Goal: Information Seeking & Learning: Learn about a topic

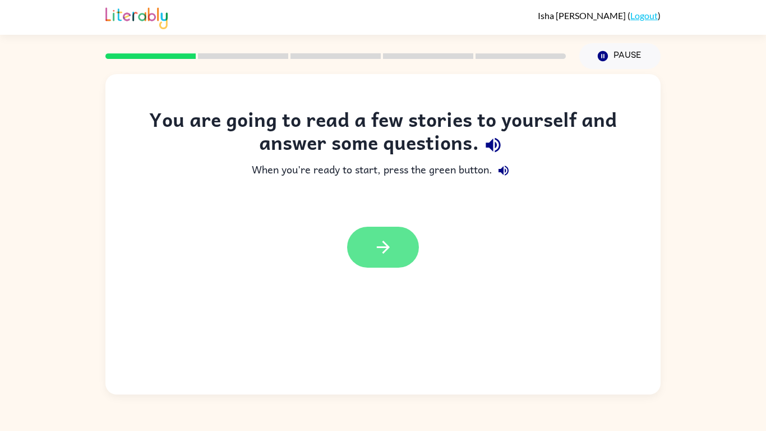
click at [378, 252] on icon "button" at bounding box center [384, 247] width 20 height 20
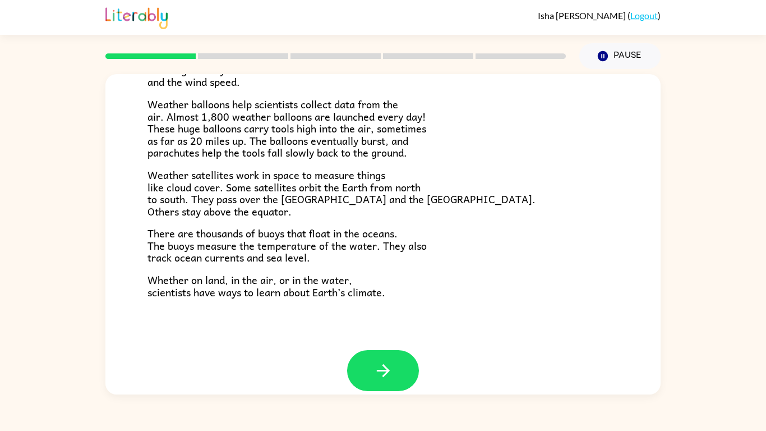
scroll to position [303, 0]
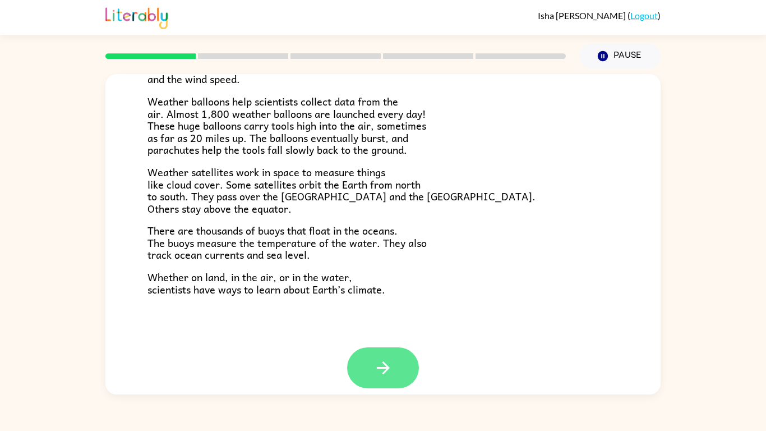
click at [378, 364] on icon "button" at bounding box center [384, 368] width 20 height 20
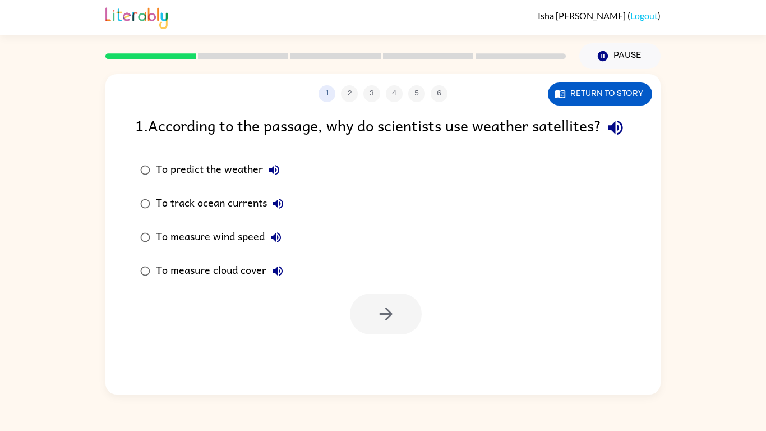
scroll to position [0, 0]
click at [613, 99] on button "Return to story" at bounding box center [600, 93] width 104 height 23
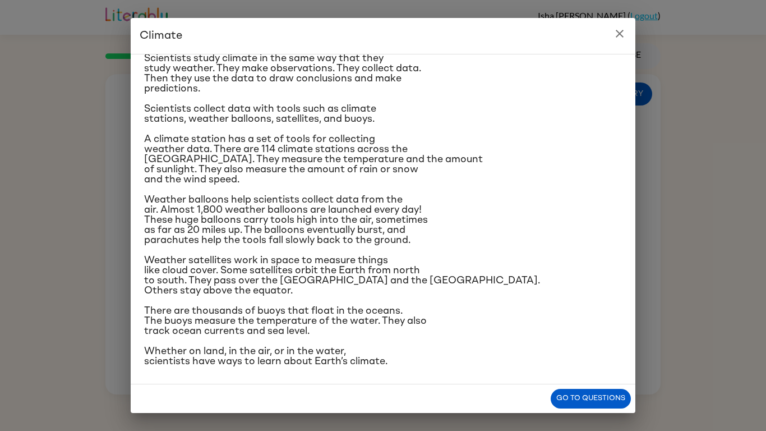
scroll to position [99, 0]
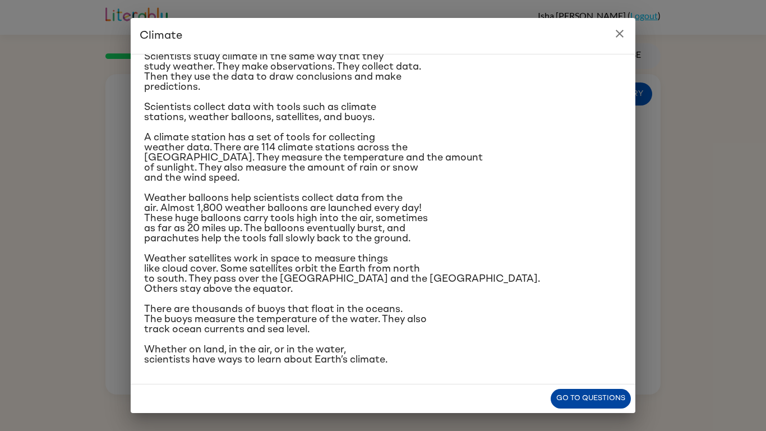
click at [614, 393] on button "Go to questions" at bounding box center [591, 399] width 80 height 20
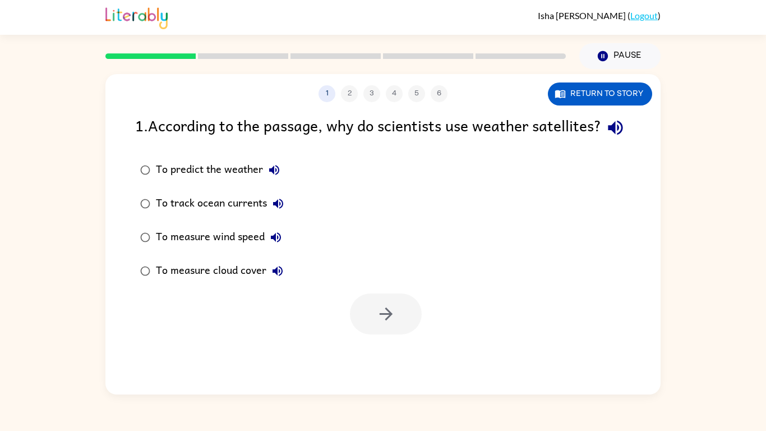
click at [214, 282] on div "To measure cloud cover" at bounding box center [222, 271] width 133 height 22
click at [394, 324] on icon "button" at bounding box center [386, 314] width 20 height 20
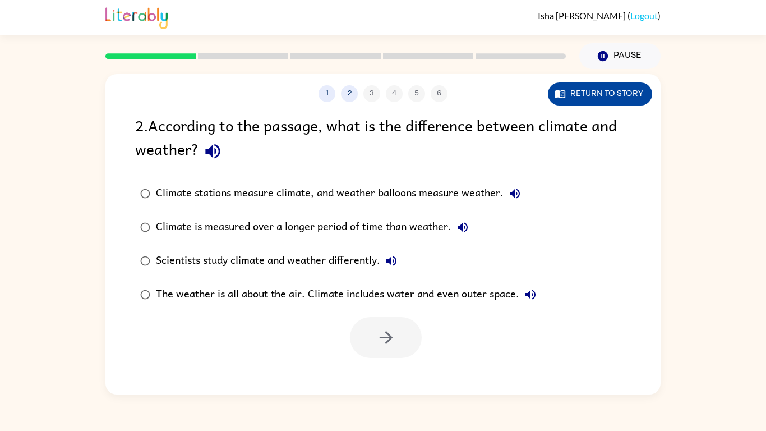
click at [580, 94] on button "Return to story" at bounding box center [600, 93] width 104 height 23
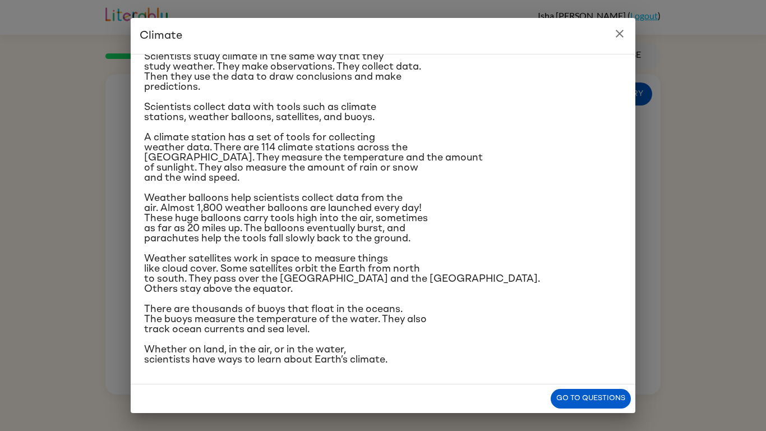
click at [617, 40] on icon "close" at bounding box center [619, 33] width 13 height 13
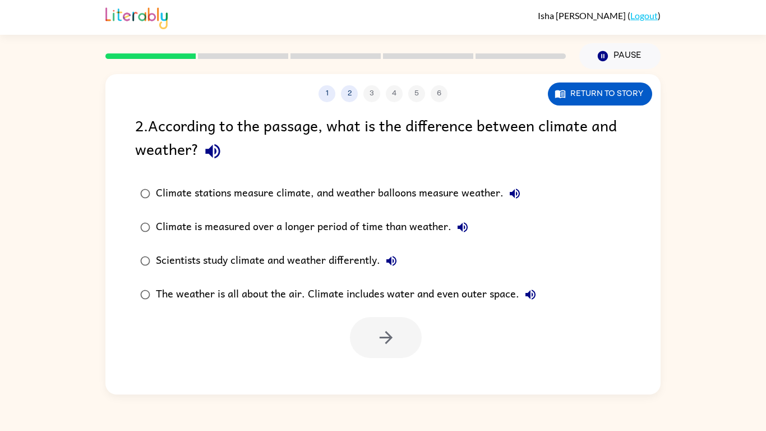
click at [442, 293] on div "The weather is all about the air. Climate includes water and even outer space." at bounding box center [349, 294] width 386 height 22
click at [405, 342] on button "button" at bounding box center [386, 337] width 72 height 41
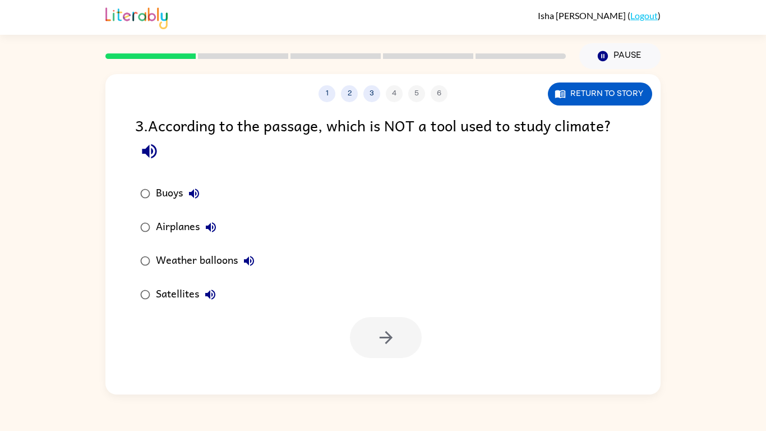
click at [181, 228] on div "Airplanes" at bounding box center [189, 227] width 66 height 22
click at [371, 329] on button "button" at bounding box center [386, 337] width 72 height 41
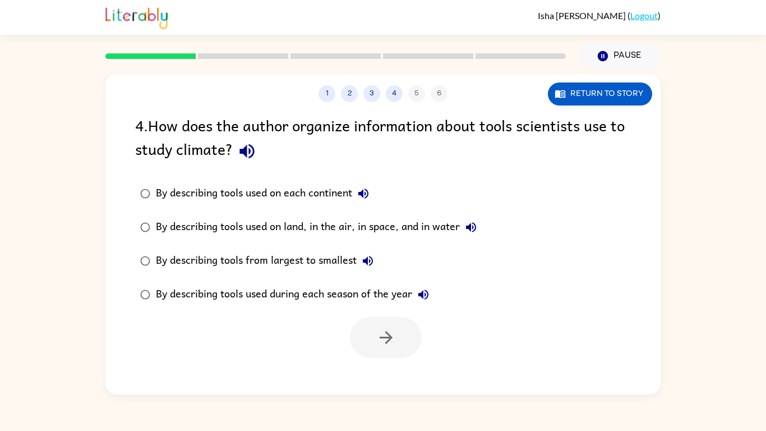
click at [360, 229] on div "By describing tools used on land, in the air, in space, and in water" at bounding box center [319, 227] width 327 height 22
click at [399, 324] on button "button" at bounding box center [386, 337] width 72 height 41
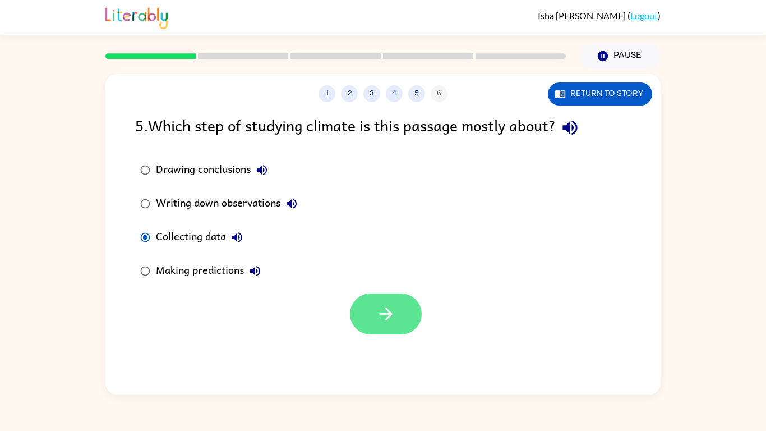
click at [390, 312] on icon "button" at bounding box center [385, 313] width 13 height 13
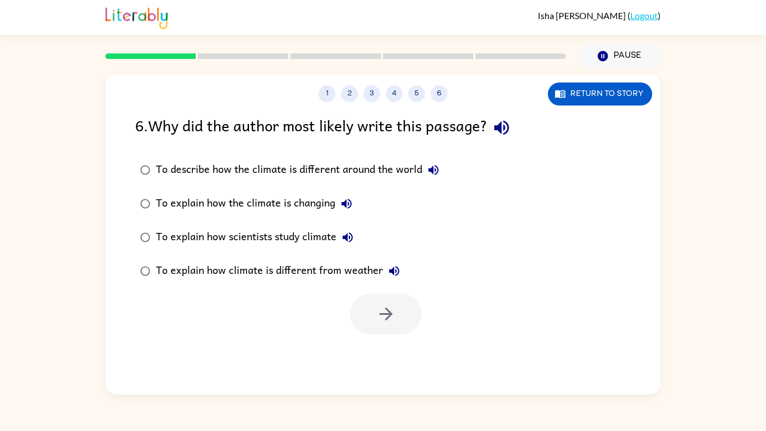
click at [232, 237] on div "To explain how scientists study climate" at bounding box center [257, 237] width 203 height 22
click at [374, 311] on button "button" at bounding box center [386, 313] width 72 height 41
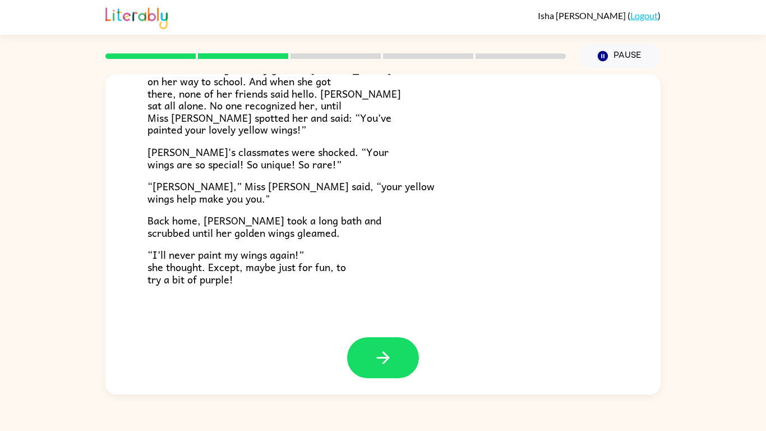
scroll to position [314, 0]
click at [366, 341] on button "button" at bounding box center [383, 357] width 72 height 41
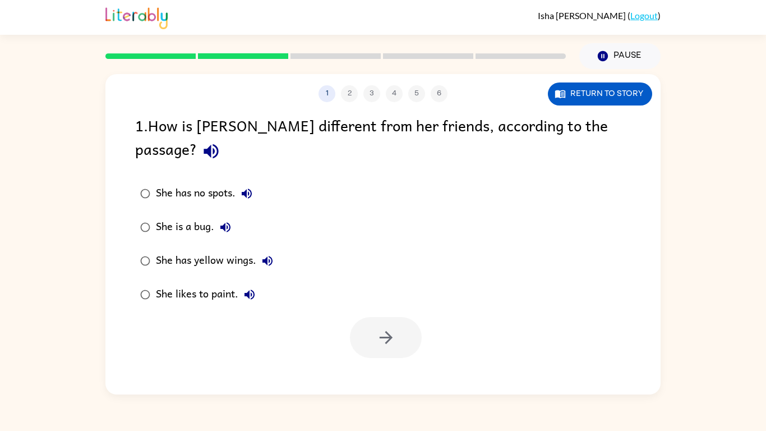
scroll to position [0, 0]
click at [379, 328] on icon "button" at bounding box center [386, 338] width 20 height 20
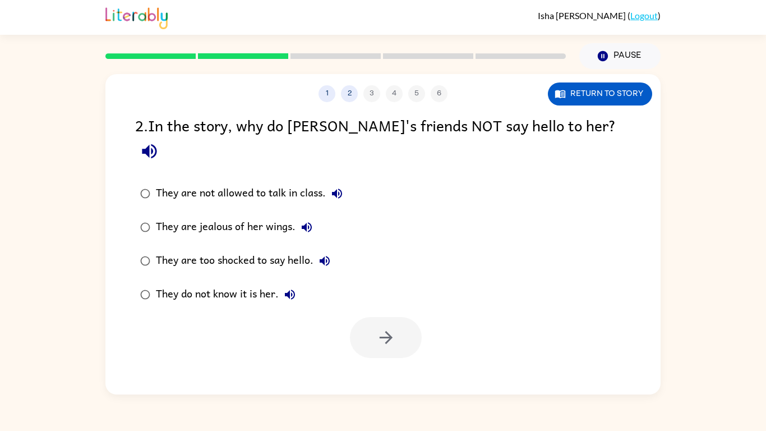
click at [171, 283] on div "They do not know it is her." at bounding box center [228, 294] width 145 height 22
click at [406, 333] on button "button" at bounding box center [386, 337] width 72 height 41
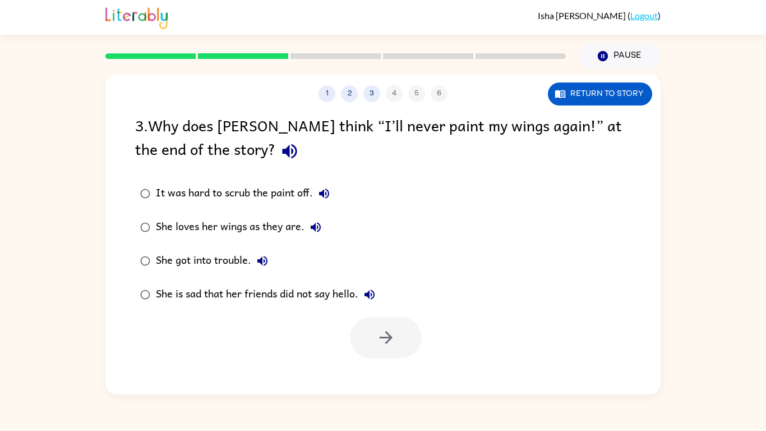
click at [265, 224] on div "She loves her wings as they are." at bounding box center [241, 227] width 171 height 22
click at [376, 336] on icon "button" at bounding box center [386, 338] width 20 height 20
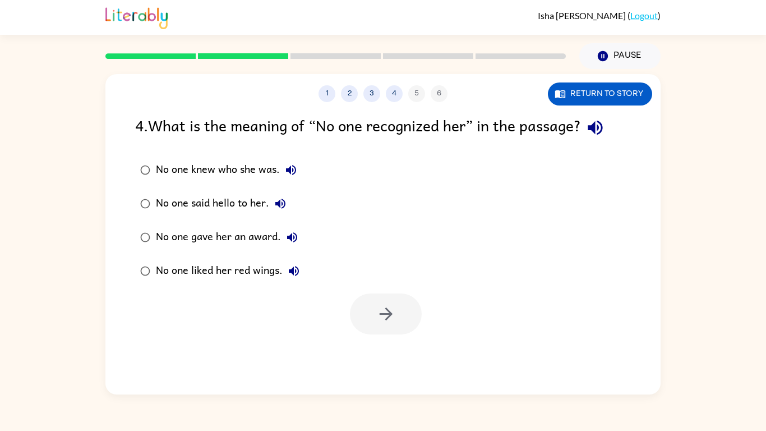
click at [258, 167] on div "No one knew who she was." at bounding box center [229, 170] width 146 height 22
click at [390, 321] on icon "button" at bounding box center [386, 314] width 20 height 20
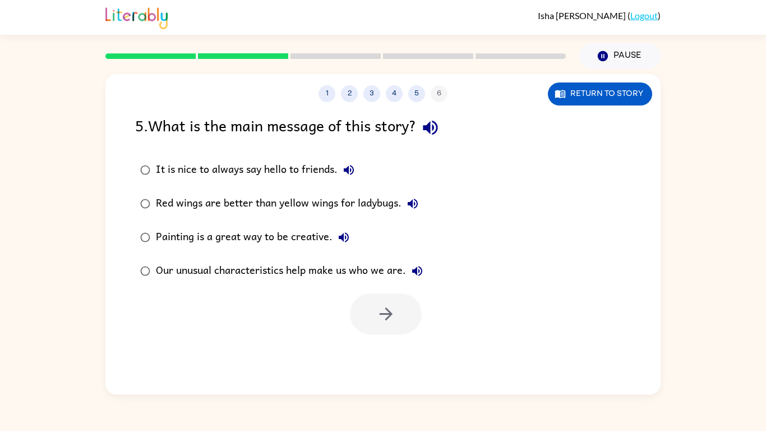
click at [231, 274] on div "Our unusual characteristics help make us who we are." at bounding box center [292, 271] width 273 height 22
click at [376, 316] on icon "button" at bounding box center [386, 314] width 20 height 20
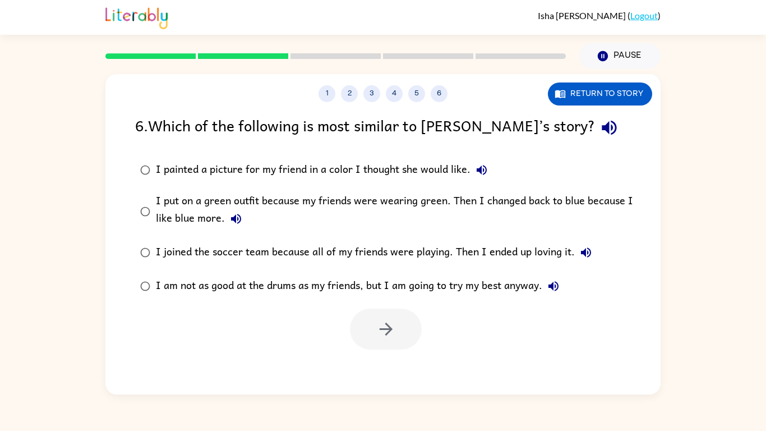
click at [185, 211] on div "I put on a green outfit because my friends were wearing green. Then I changed b…" at bounding box center [401, 211] width 490 height 38
click at [409, 327] on button "button" at bounding box center [386, 329] width 72 height 41
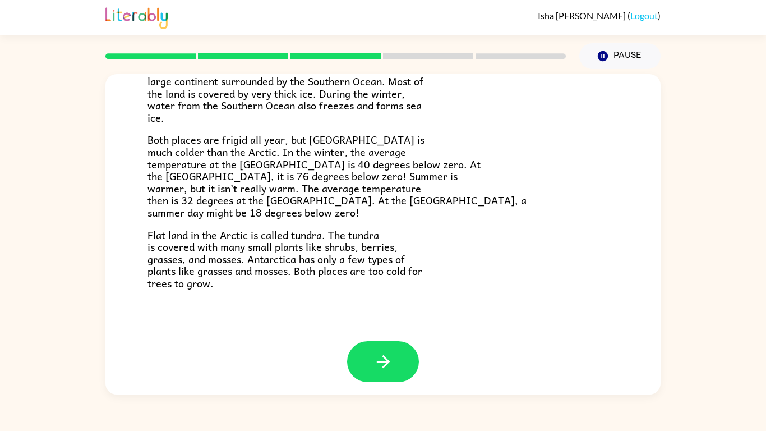
scroll to position [237, 0]
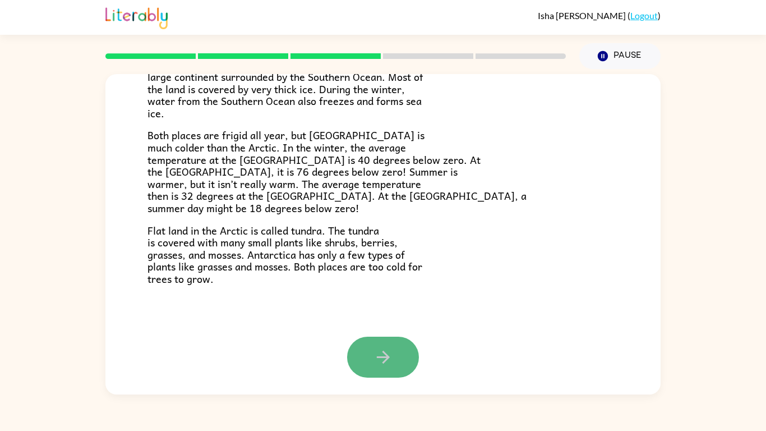
click at [371, 359] on button "button" at bounding box center [383, 357] width 72 height 41
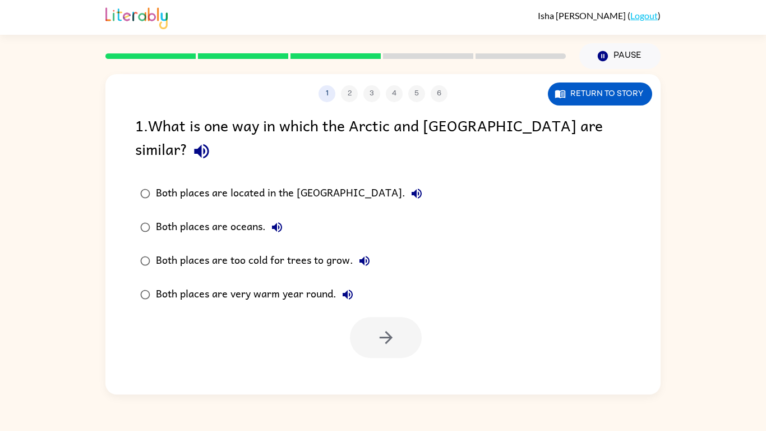
click at [272, 250] on div "Both places are too cold for trees to grow." at bounding box center [266, 261] width 220 height 22
click at [375, 322] on button "button" at bounding box center [386, 337] width 72 height 41
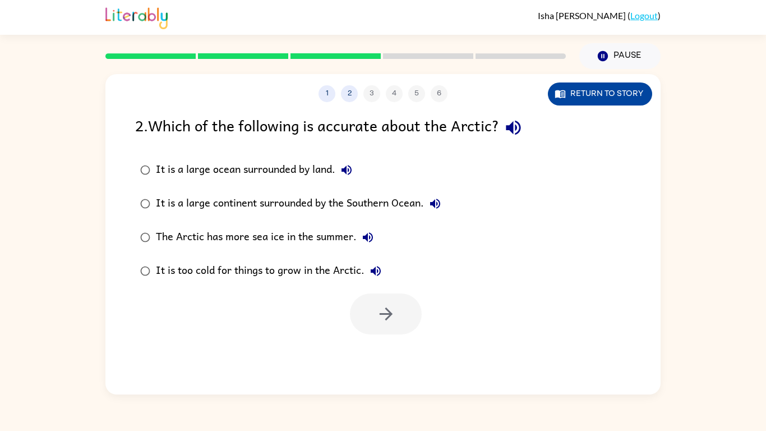
click at [590, 94] on button "Return to story" at bounding box center [600, 93] width 104 height 23
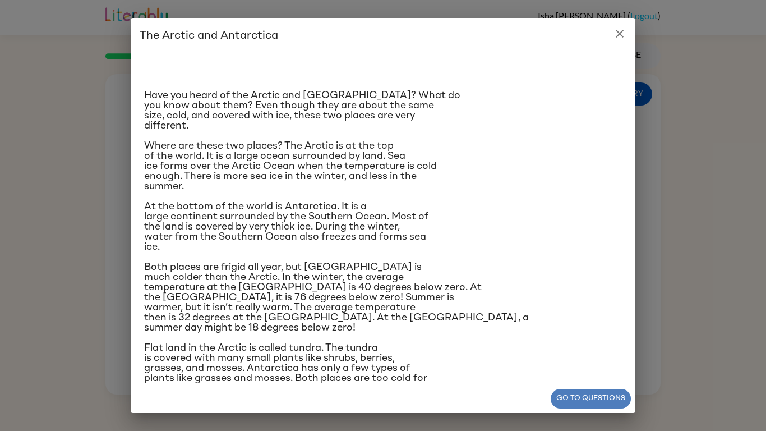
click at [607, 396] on button "Go to questions" at bounding box center [591, 399] width 80 height 20
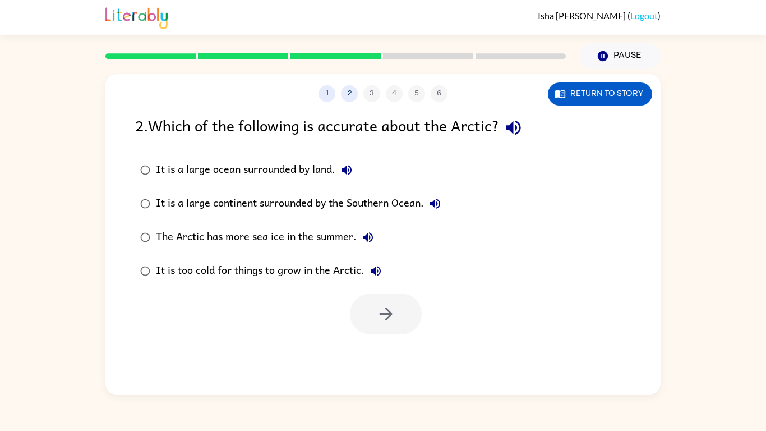
click at [288, 173] on div "It is a large ocean surrounded by land." at bounding box center [257, 170] width 202 height 22
click at [407, 304] on button "button" at bounding box center [386, 313] width 72 height 41
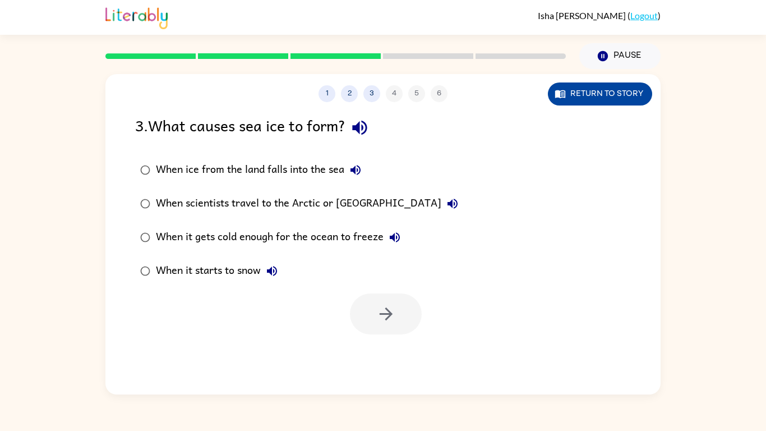
click at [578, 91] on button "Return to story" at bounding box center [600, 93] width 104 height 23
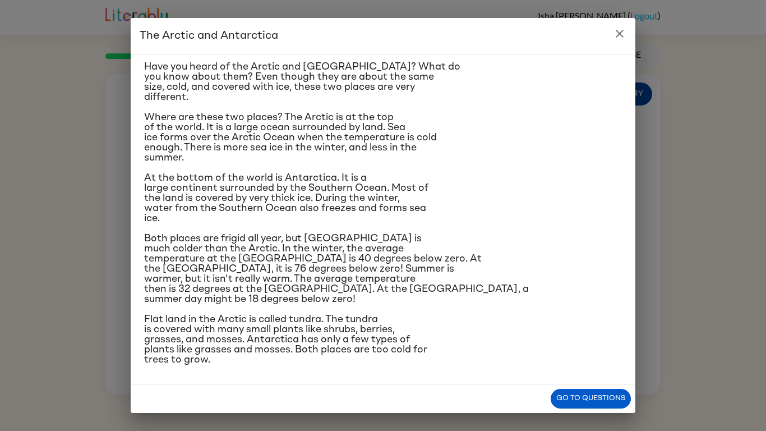
scroll to position [27, 0]
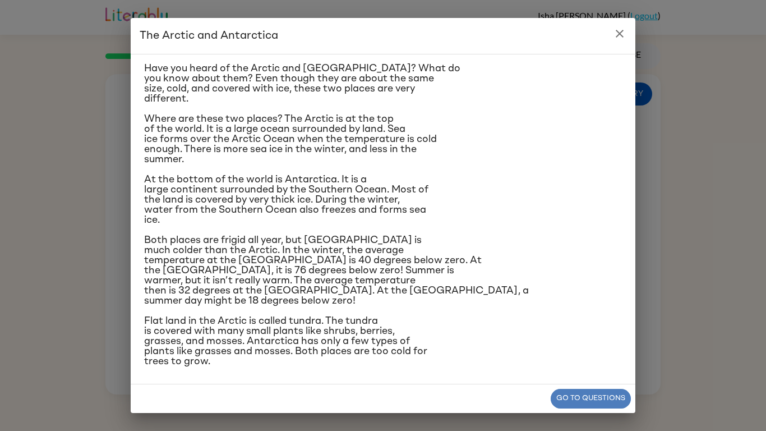
click at [575, 397] on button "Go to questions" at bounding box center [591, 399] width 80 height 20
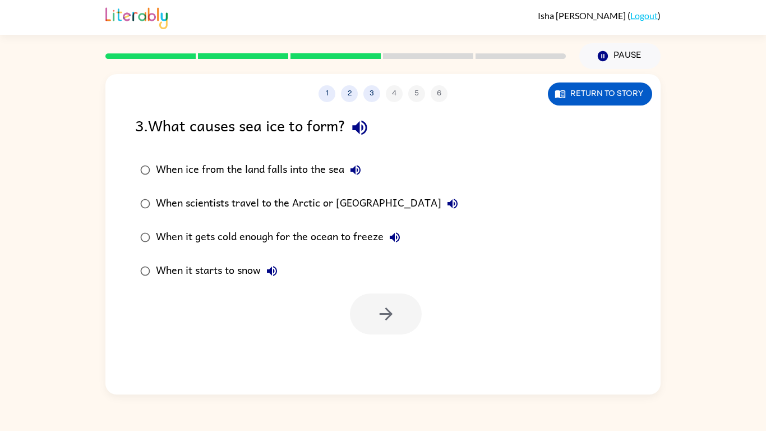
click at [356, 237] on div "When it gets cold enough for the ocean to freeze" at bounding box center [281, 237] width 250 height 22
click at [387, 319] on icon "button" at bounding box center [385, 313] width 13 height 13
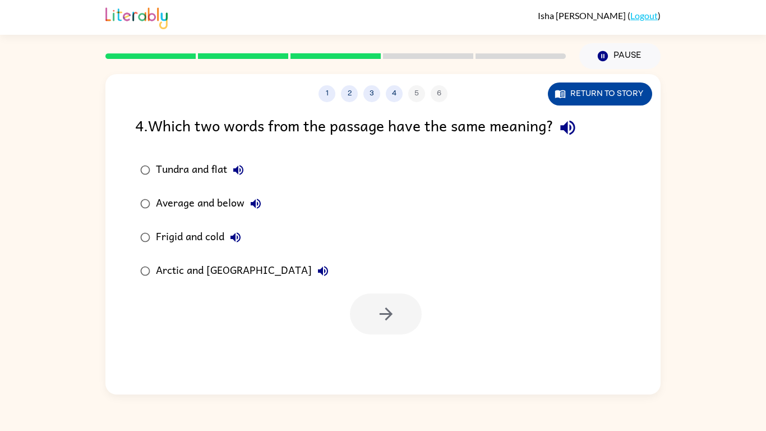
click at [582, 99] on button "Return to story" at bounding box center [600, 93] width 104 height 23
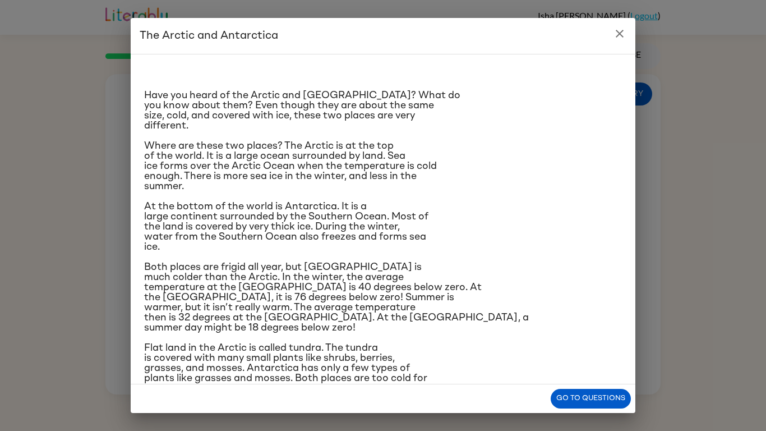
scroll to position [29, 0]
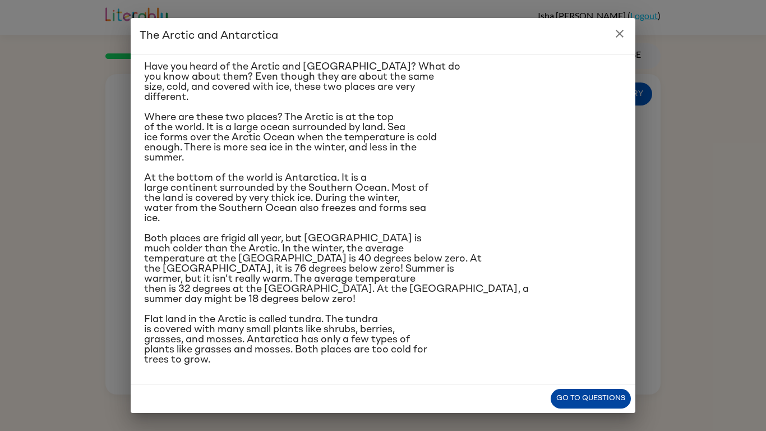
click at [576, 406] on button "Go to questions" at bounding box center [591, 399] width 80 height 20
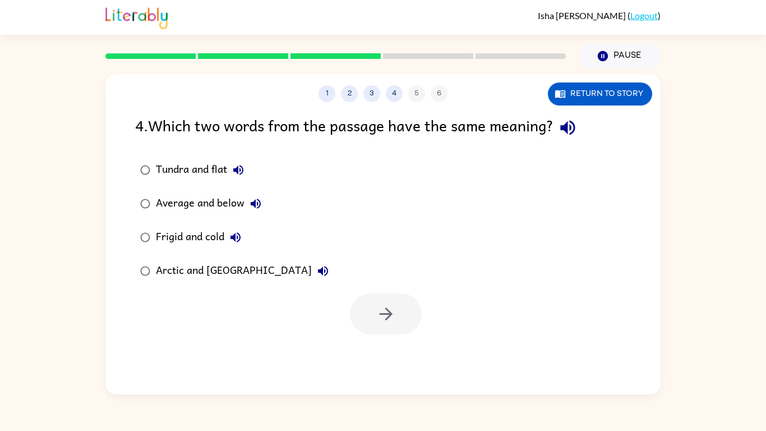
click at [212, 237] on div "Frigid and cold" at bounding box center [201, 237] width 91 height 22
click at [412, 319] on button "button" at bounding box center [386, 313] width 72 height 41
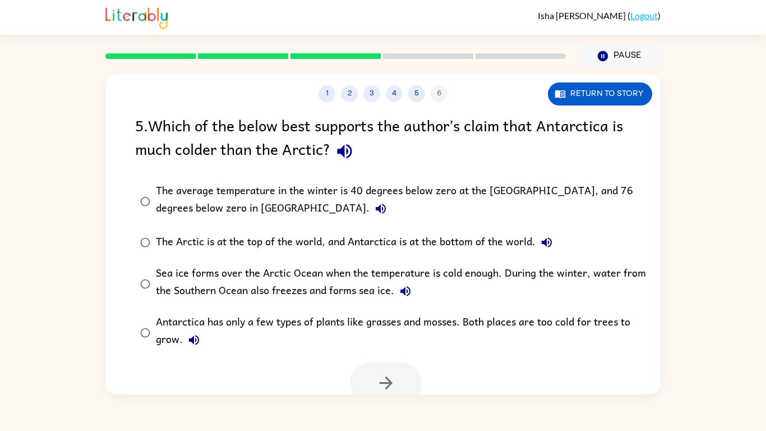
click at [333, 195] on div "The average temperature in the winter is 40 degrees below zero at the [GEOGRAPH…" at bounding box center [401, 201] width 490 height 38
click at [404, 384] on button "button" at bounding box center [386, 382] width 72 height 41
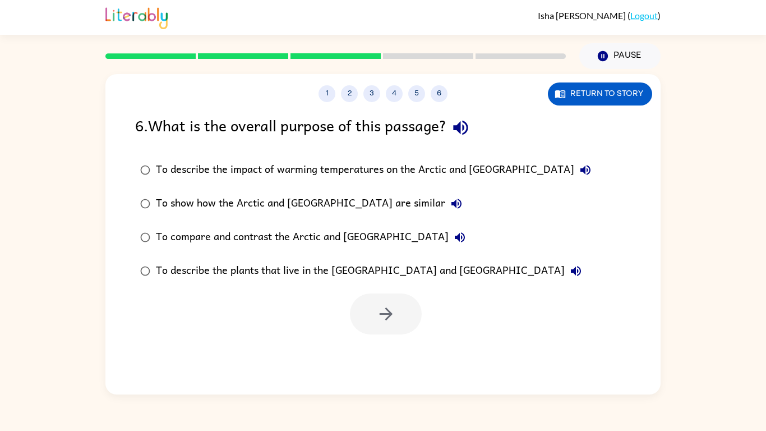
click at [348, 241] on div "To compare and contrast the Arctic and [GEOGRAPHIC_DATA]" at bounding box center [313, 237] width 315 height 22
click at [373, 297] on button "button" at bounding box center [386, 313] width 72 height 41
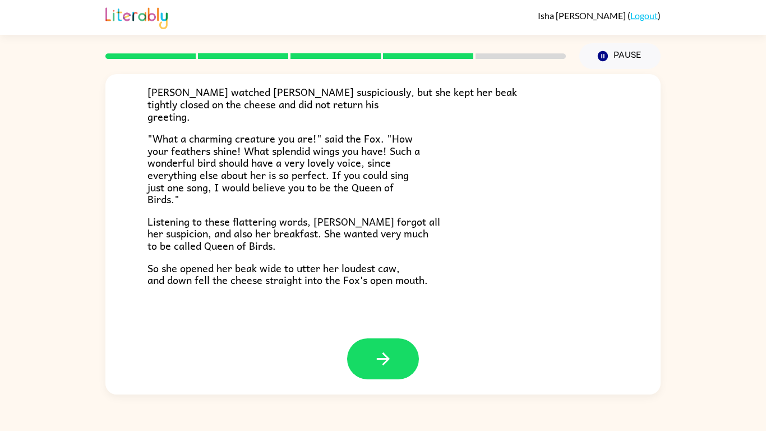
scroll to position [220, 0]
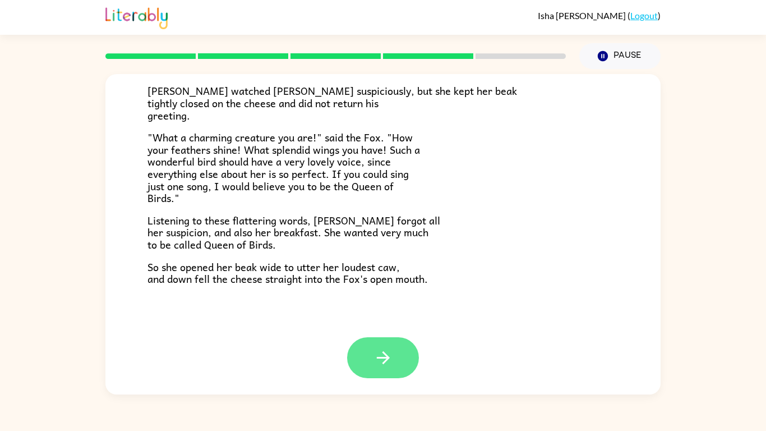
click at [388, 360] on icon "button" at bounding box center [384, 358] width 20 height 20
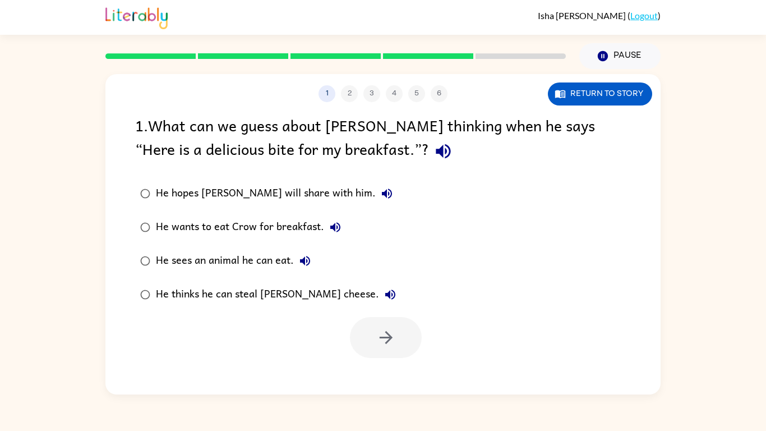
scroll to position [0, 0]
click at [285, 300] on div "He thinks he can steal [PERSON_NAME] cheese." at bounding box center [279, 294] width 246 height 22
click at [401, 336] on button "button" at bounding box center [386, 337] width 72 height 41
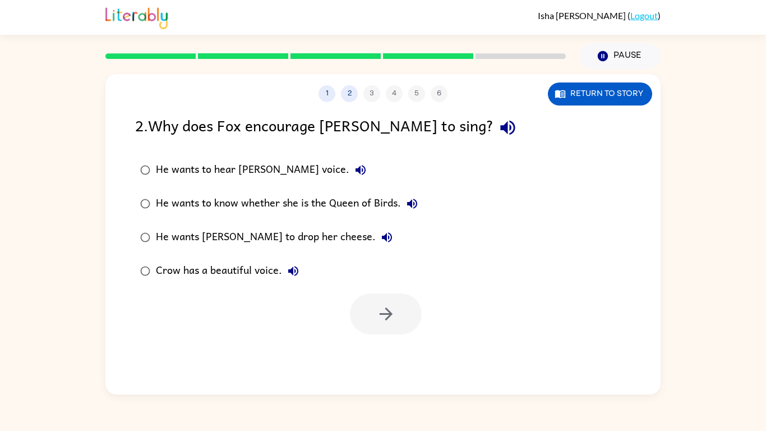
click at [287, 240] on div "He wants [PERSON_NAME] to drop her cheese." at bounding box center [277, 237] width 242 height 22
click at [361, 308] on button "button" at bounding box center [386, 313] width 72 height 41
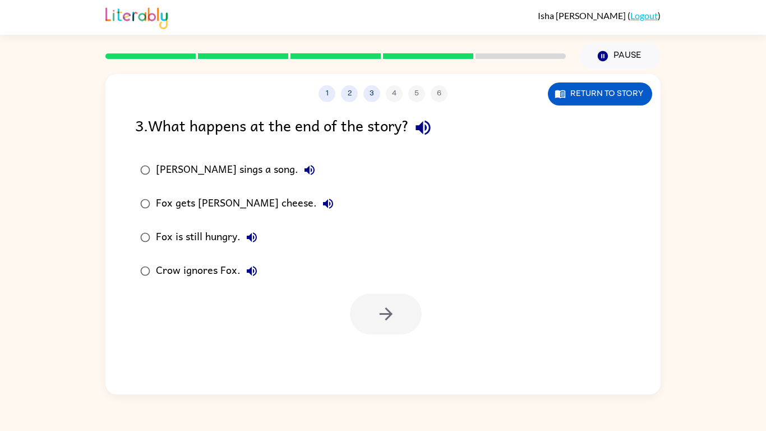
click at [250, 204] on div "Fox gets [PERSON_NAME] cheese." at bounding box center [247, 203] width 183 height 22
click at [377, 315] on icon "button" at bounding box center [386, 314] width 20 height 20
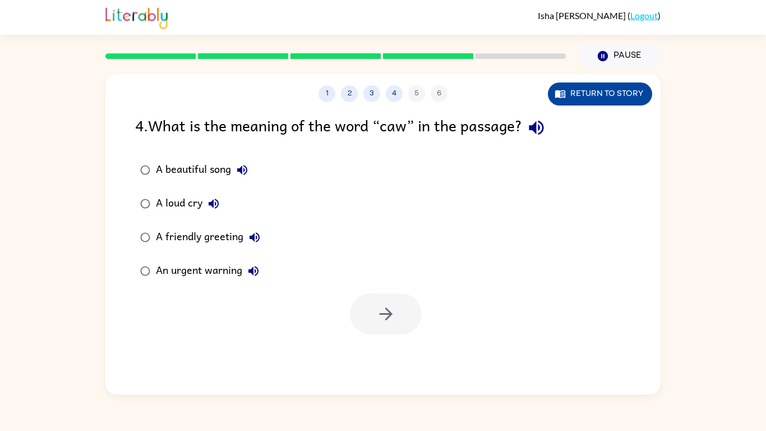
click at [580, 90] on button "Return to story" at bounding box center [600, 93] width 104 height 23
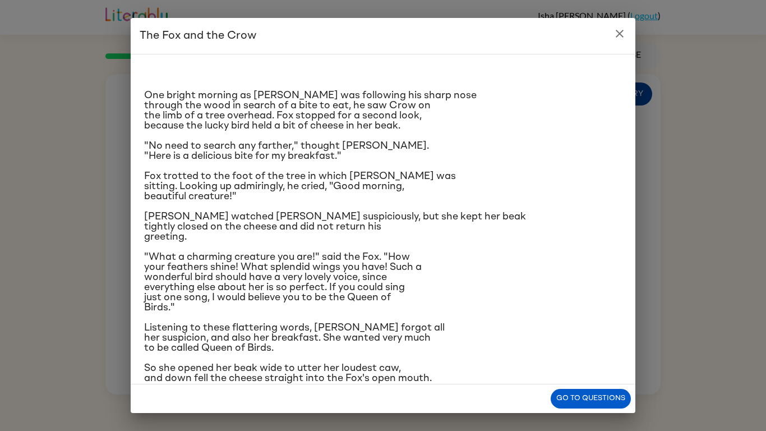
scroll to position [19, 0]
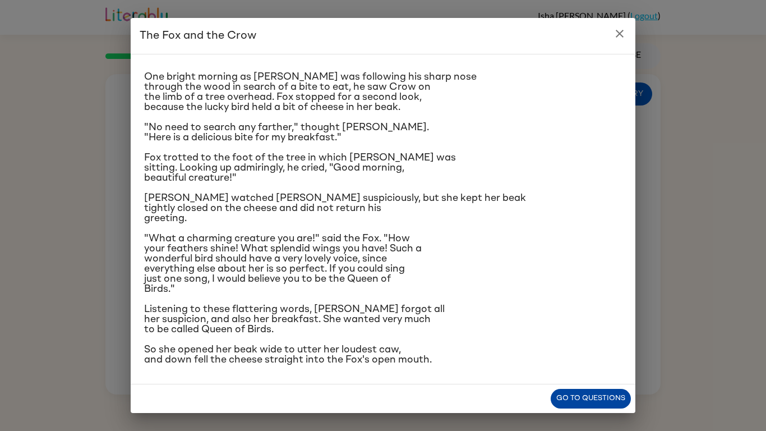
click at [604, 396] on button "Go to questions" at bounding box center [591, 399] width 80 height 20
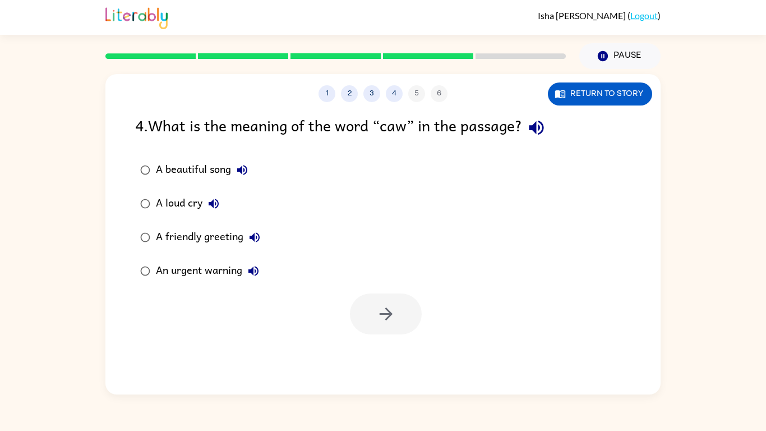
click at [195, 164] on div "A beautiful song" at bounding box center [205, 170] width 98 height 22
click at [402, 320] on button "button" at bounding box center [386, 313] width 72 height 41
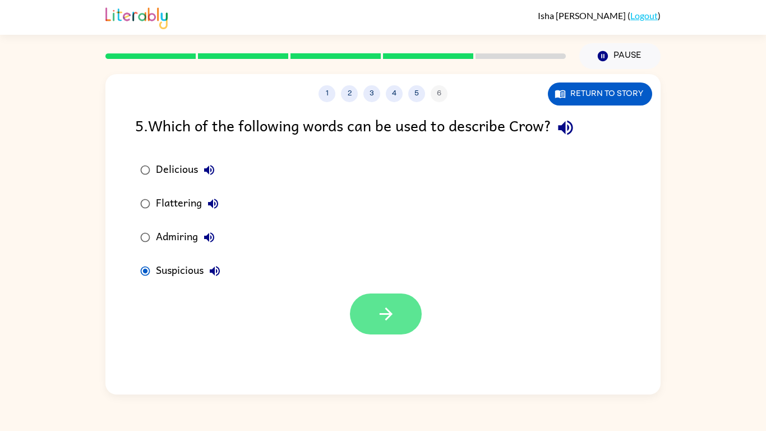
click at [400, 320] on button "button" at bounding box center [386, 313] width 72 height 41
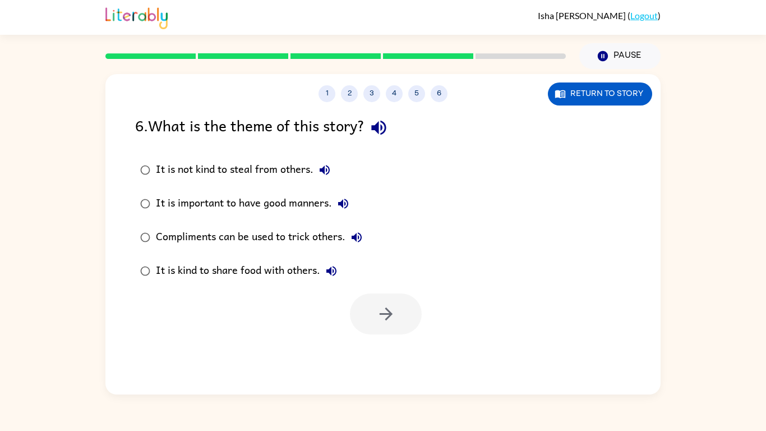
click at [268, 240] on div "Compliments can be used to trick others." at bounding box center [262, 237] width 212 height 22
click at [361, 296] on button "button" at bounding box center [386, 313] width 72 height 41
